Goal: Information Seeking & Learning: Find specific fact

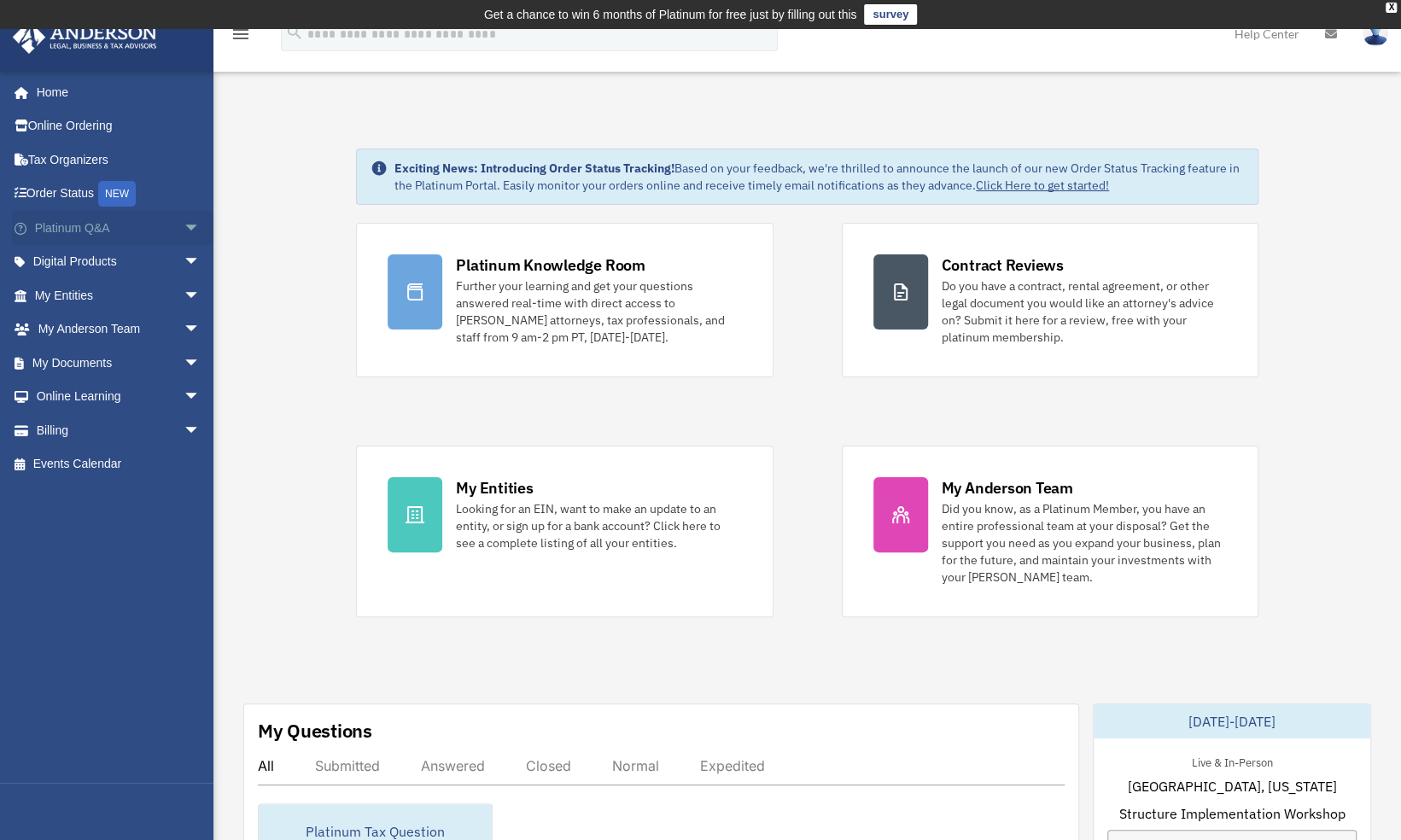
click at [99, 226] on link "Platinum Q&A arrow_drop_down" at bounding box center [119, 228] width 214 height 34
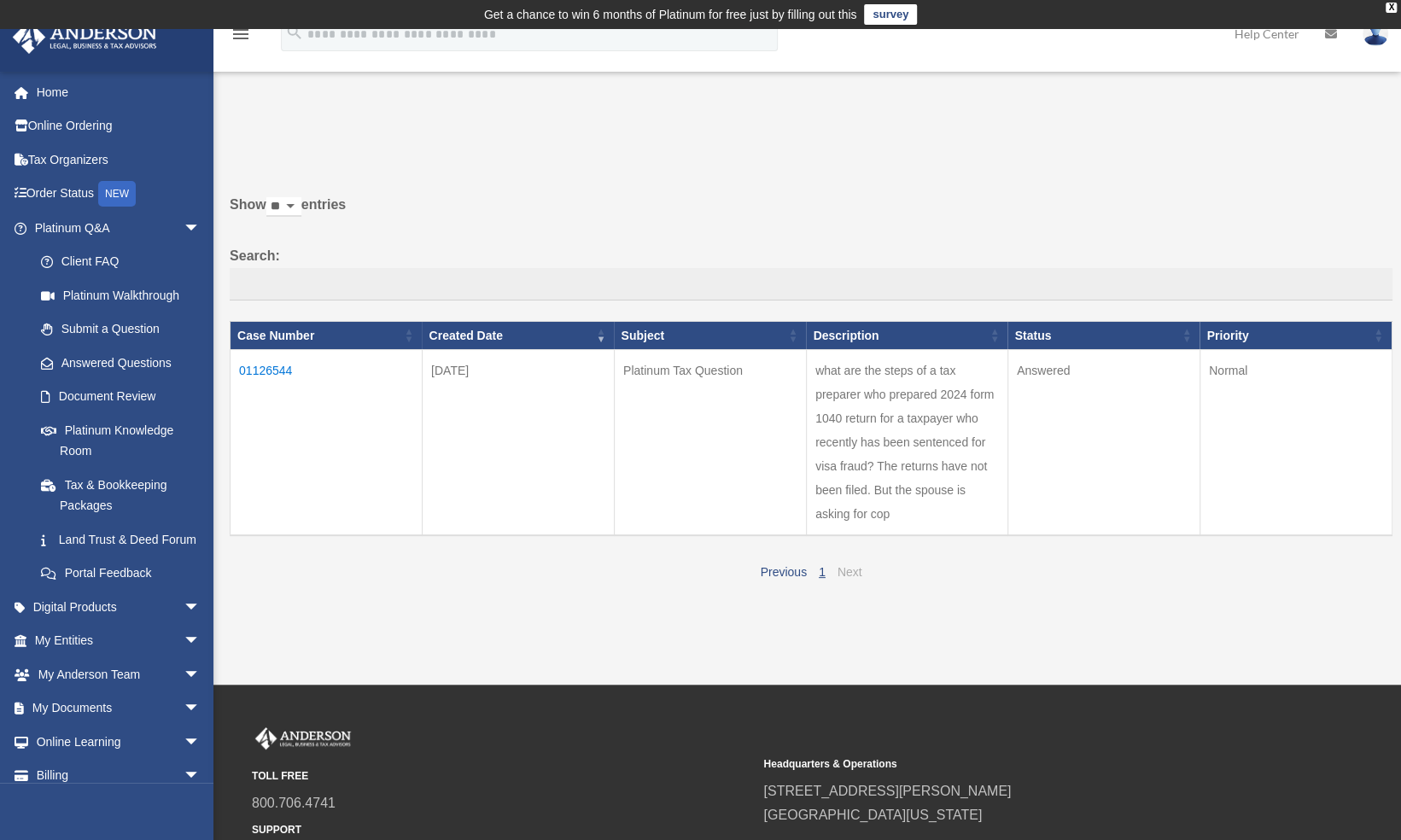
click at [849, 572] on link "Next" at bounding box center [850, 572] width 25 height 14
click at [153, 363] on link "Answered Questions" at bounding box center [125, 363] width 202 height 34
click at [278, 374] on td "01126544" at bounding box center [326, 442] width 192 height 186
click at [278, 363] on td "01126544" at bounding box center [326, 442] width 192 height 186
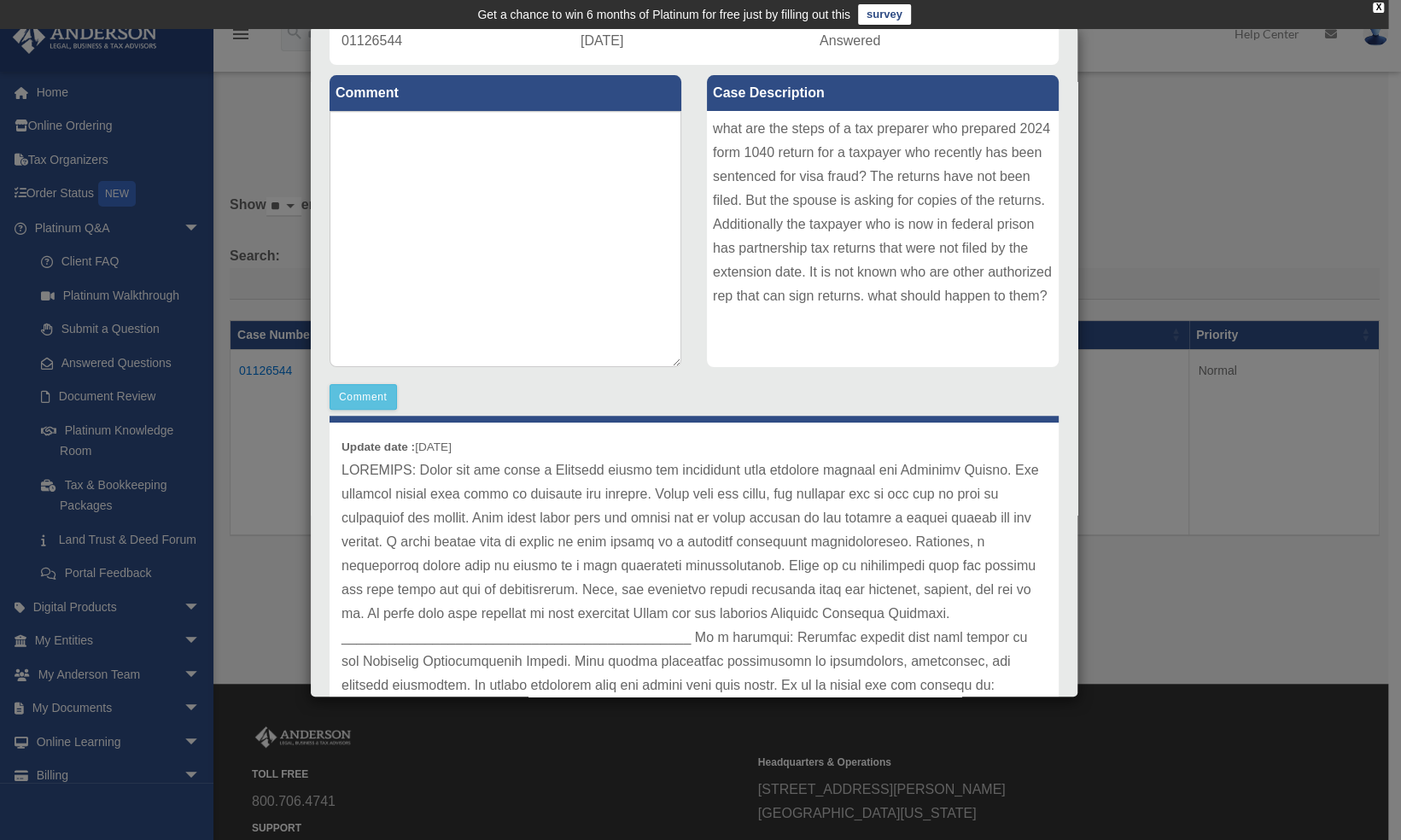
scroll to position [159, 0]
